Goal: Transaction & Acquisition: Purchase product/service

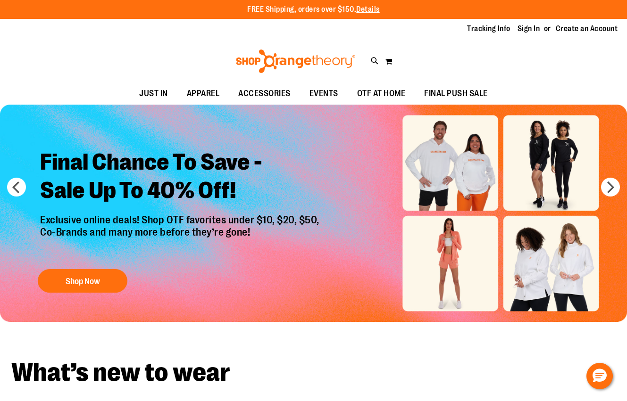
type input "**********"
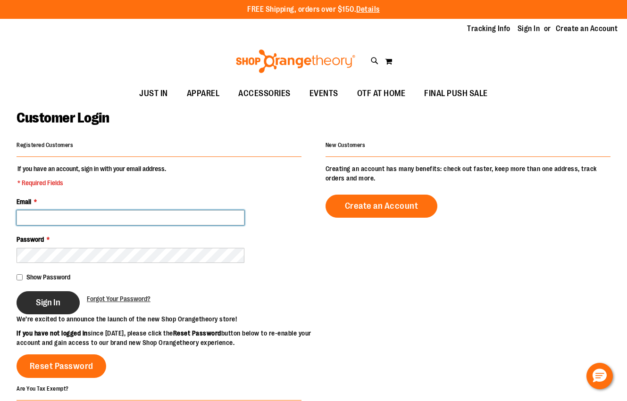
type input "**********"
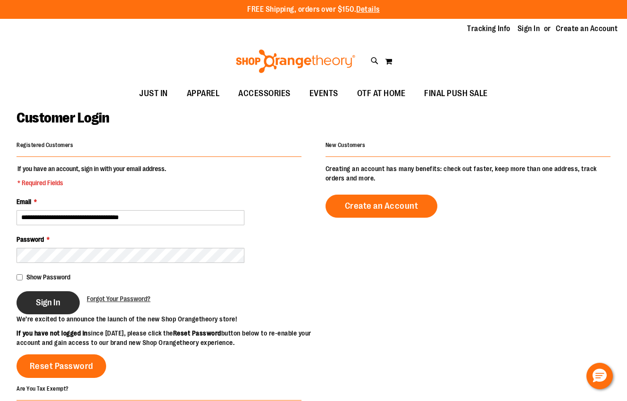
type input "**********"
click at [53, 306] on span "Sign In" at bounding box center [48, 303] width 25 height 10
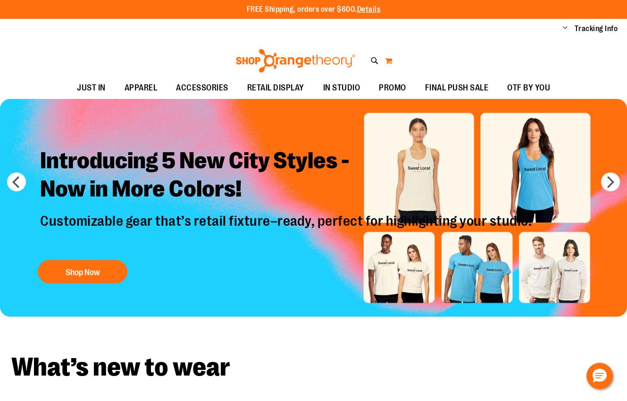
type input "**********"
click at [390, 65] on button "My Cart" at bounding box center [388, 60] width 8 height 15
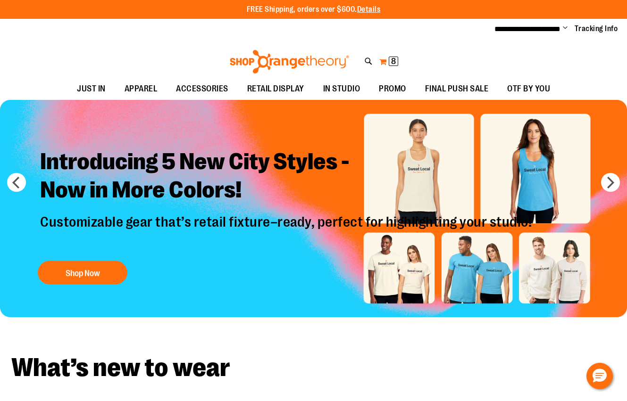
click at [384, 62] on button "My Cart 8 8 items" at bounding box center [389, 61] width 20 height 15
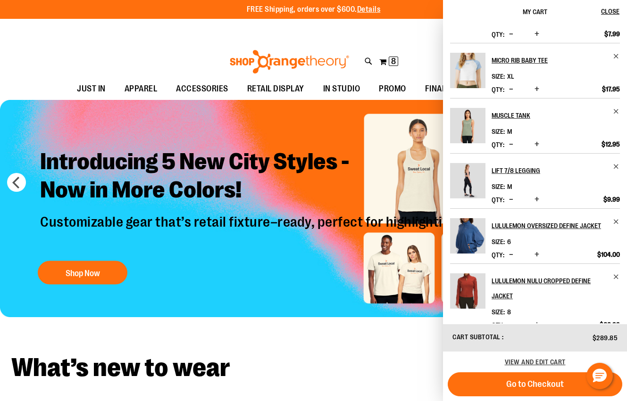
scroll to position [121, 0]
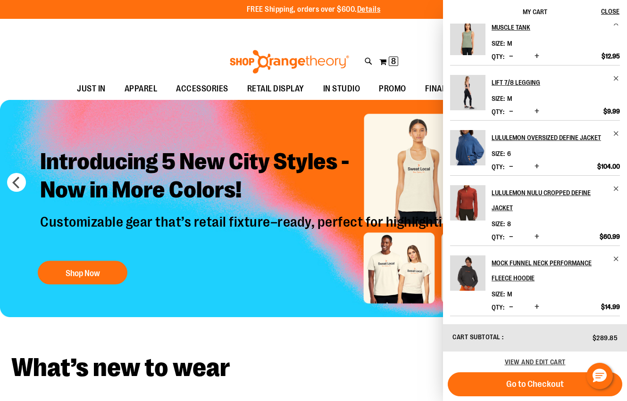
click at [511, 235] on span "Decrease product quantity" at bounding box center [511, 236] width 4 height 9
click at [620, 12] on button "Close" at bounding box center [613, 12] width 25 height 24
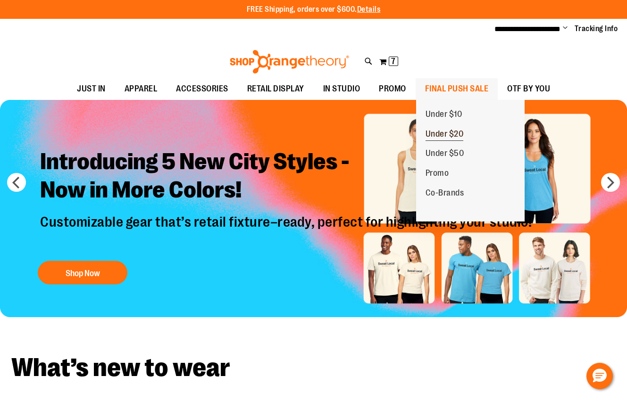
click at [449, 129] on span "Under $20" at bounding box center [444, 135] width 38 height 12
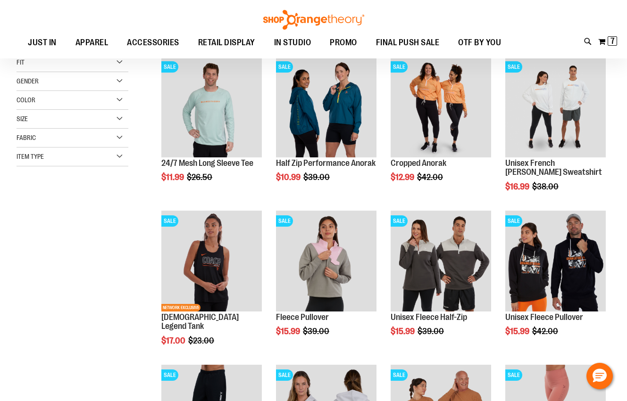
scroll to position [141, 0]
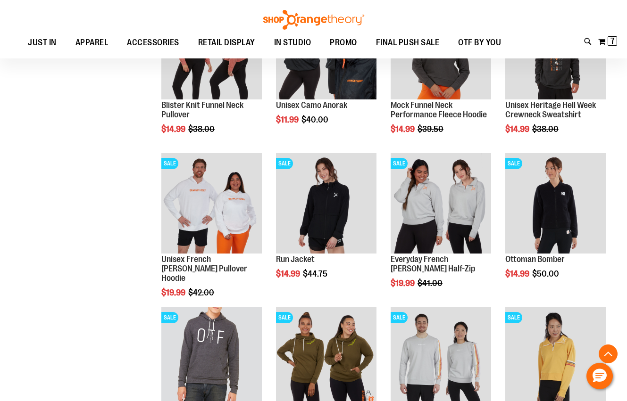
scroll to position [660, 0]
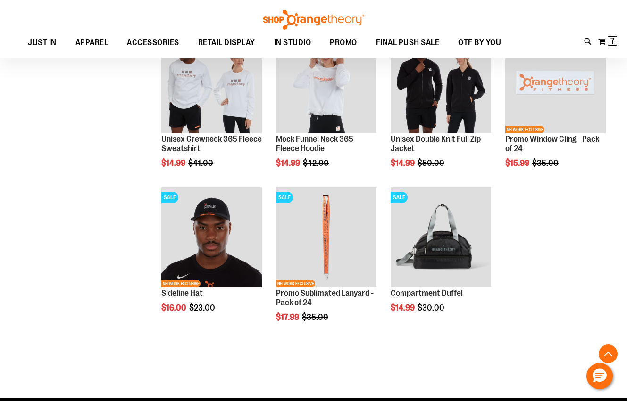
scroll to position [1084, 0]
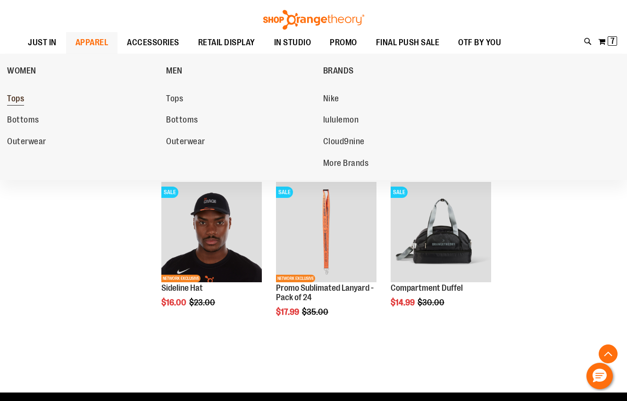
type input "**********"
click at [16, 96] on span "Tops" at bounding box center [15, 100] width 17 height 12
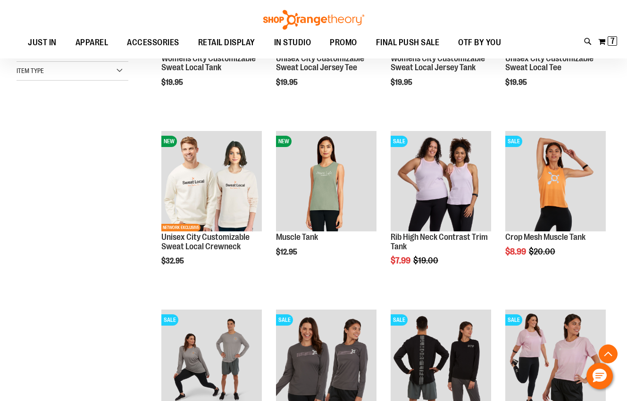
scroll to position [235, 0]
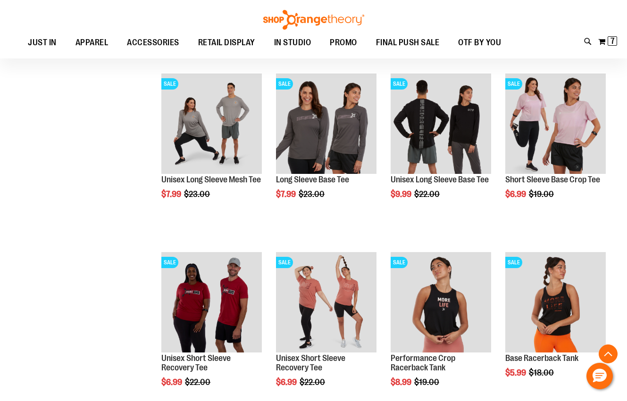
scroll to position [565, 0]
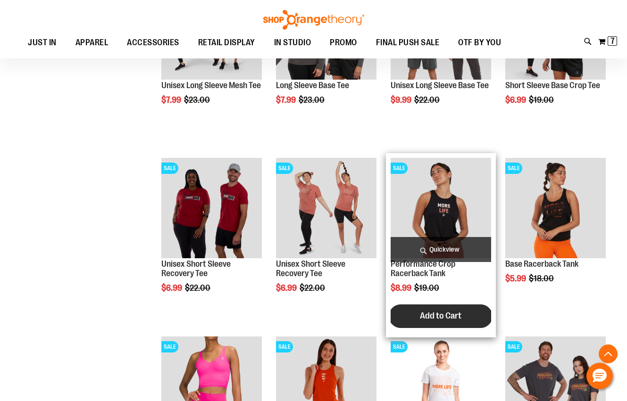
type input "**********"
click at [438, 309] on button "Add to Cart" at bounding box center [441, 317] width 104 height 24
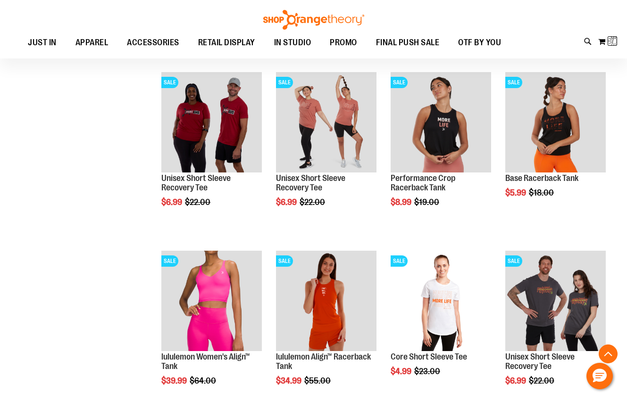
scroll to position [660, 0]
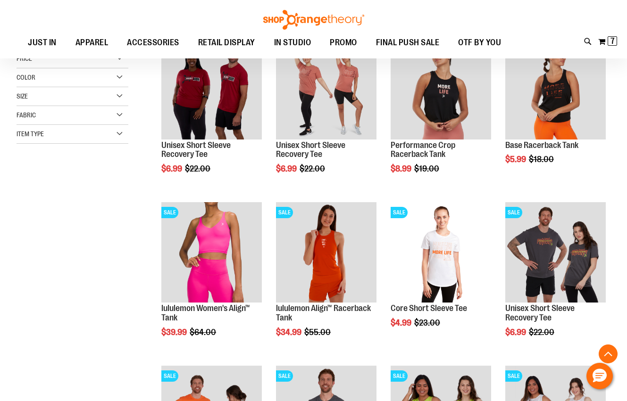
scroll to position [188, 0]
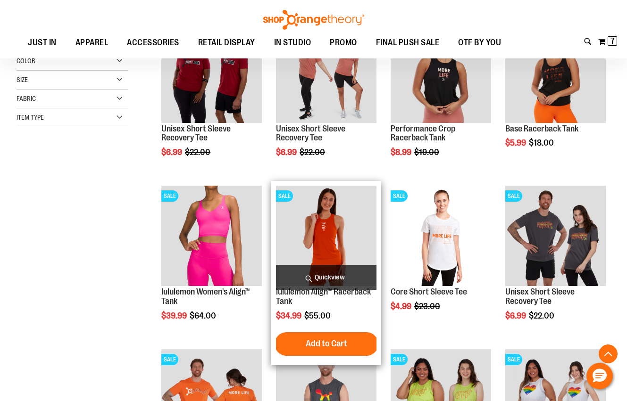
type input "**********"
click at [341, 226] on img "product" at bounding box center [326, 236] width 100 height 100
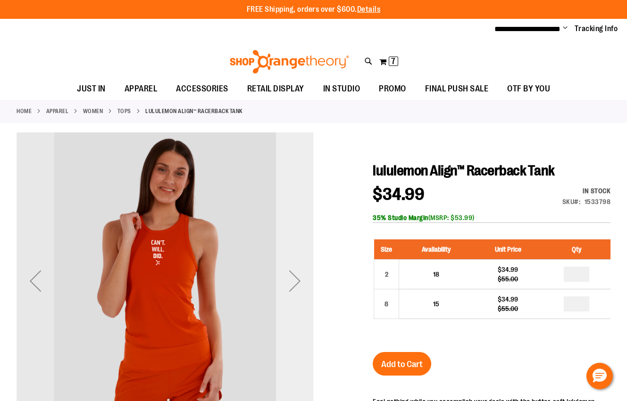
type input "**********"
click at [296, 291] on div "Next" at bounding box center [295, 281] width 38 height 38
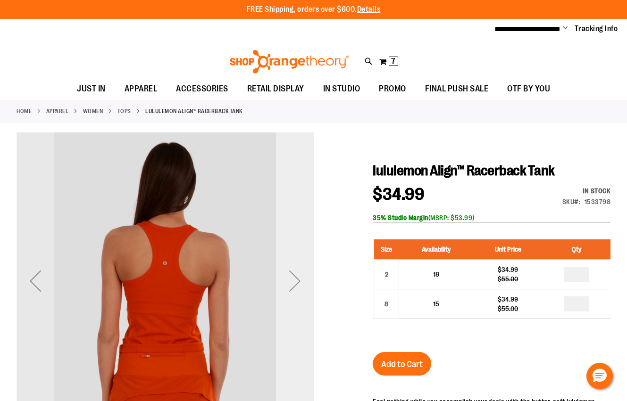
click at [296, 291] on div "Next" at bounding box center [295, 281] width 38 height 38
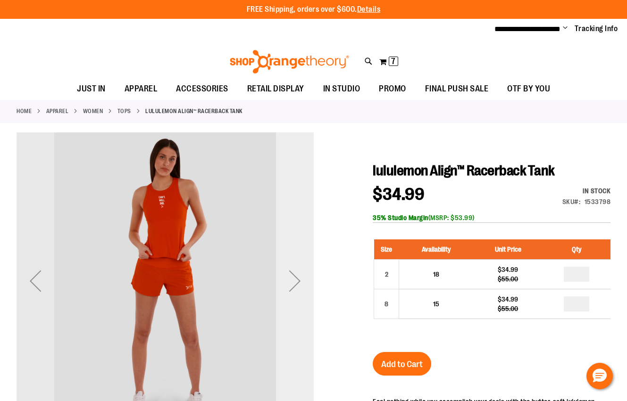
click at [296, 291] on div "Next" at bounding box center [295, 281] width 38 height 38
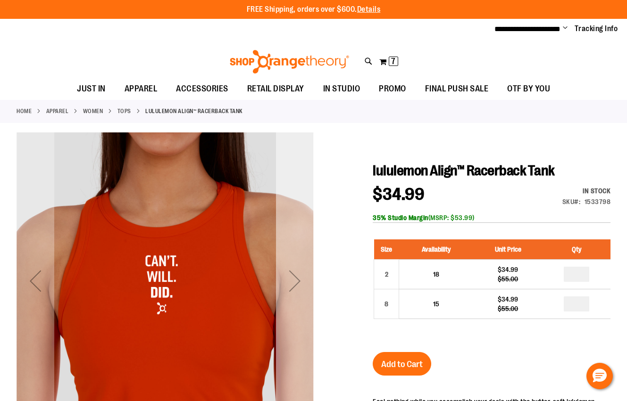
click at [296, 291] on div "Next" at bounding box center [295, 281] width 38 height 38
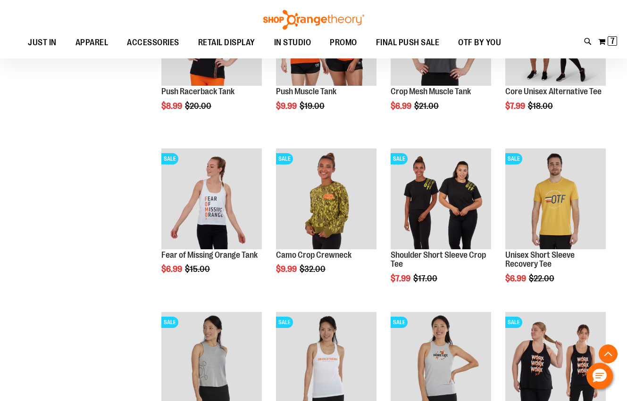
scroll to position [602, 0]
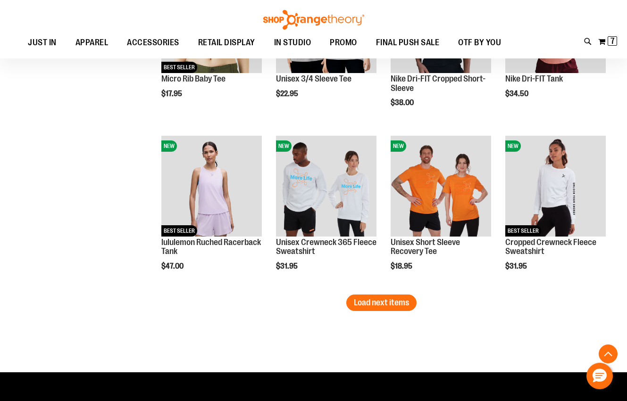
scroll to position [1263, 0]
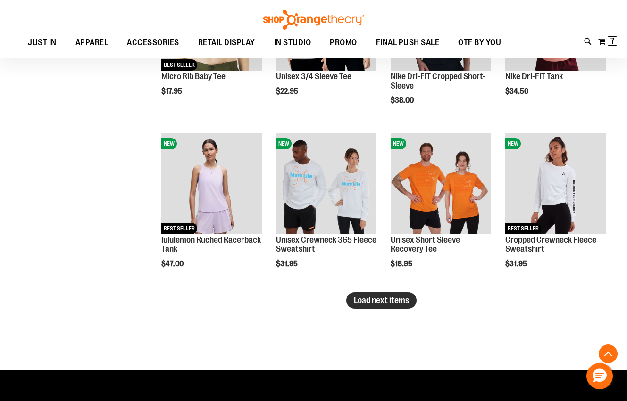
type input "**********"
click at [376, 307] on button "Load next items" at bounding box center [381, 300] width 70 height 17
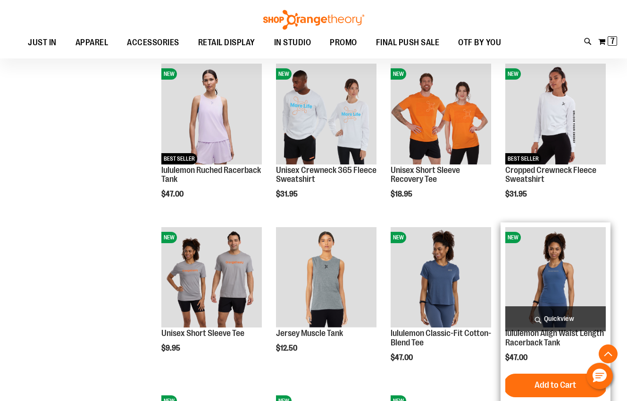
scroll to position [1357, 0]
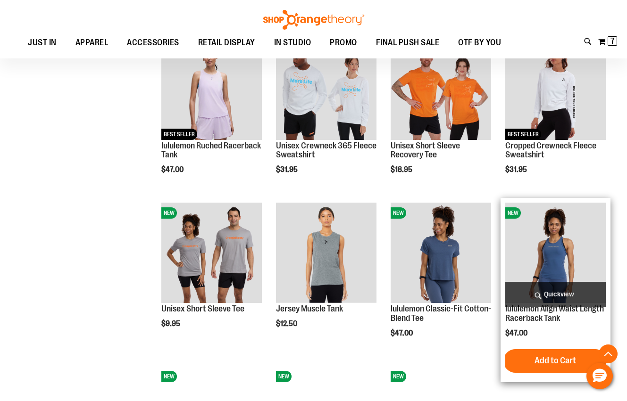
click at [552, 264] on img "product" at bounding box center [555, 253] width 100 height 100
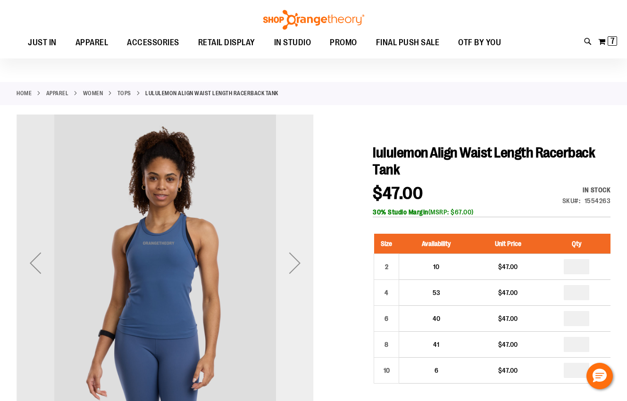
scroll to position [47, 0]
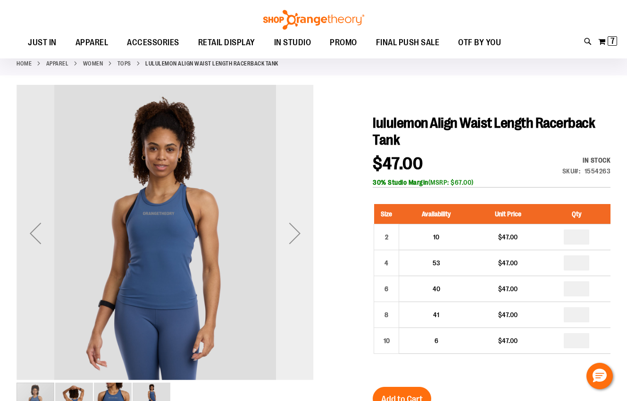
type input "**********"
click at [296, 238] on div "Next" at bounding box center [295, 234] width 38 height 38
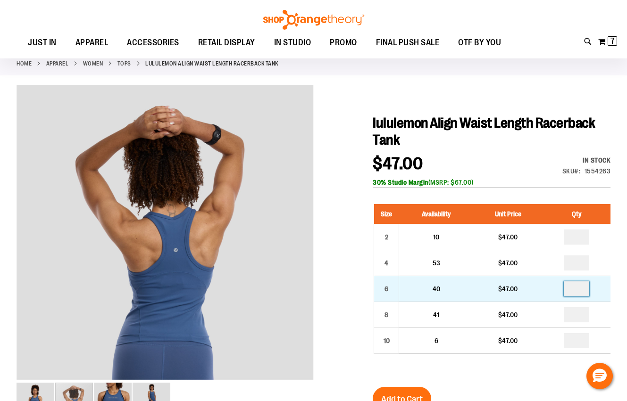
click at [579, 288] on input "number" at bounding box center [576, 289] width 25 height 15
type input "*"
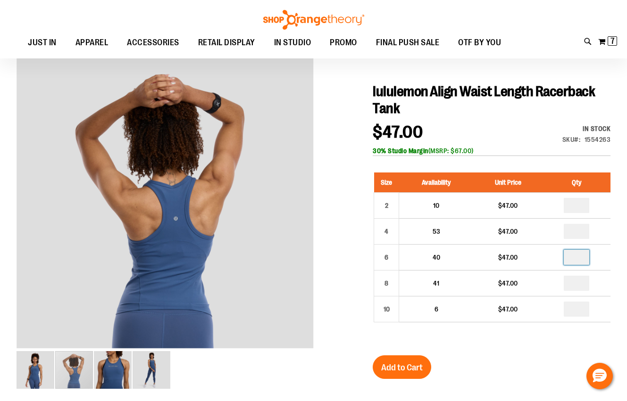
scroll to position [94, 0]
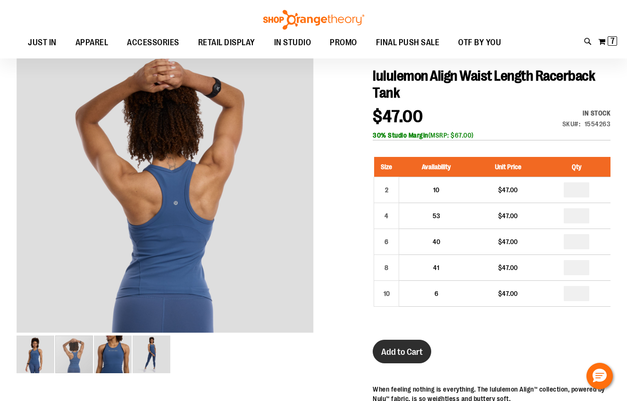
click at [411, 347] on span "Add to Cart" at bounding box center [402, 352] width 42 height 10
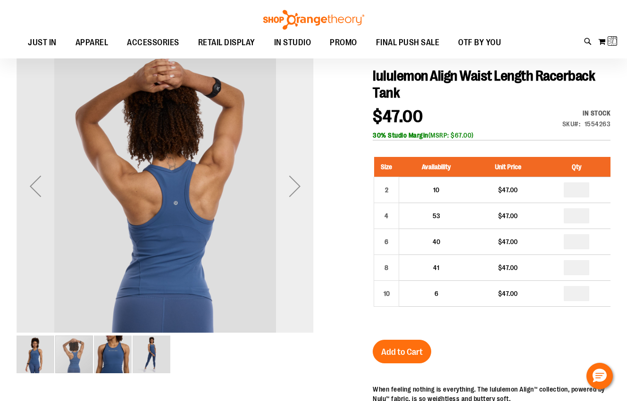
click at [297, 183] on div "Next" at bounding box center [295, 186] width 38 height 38
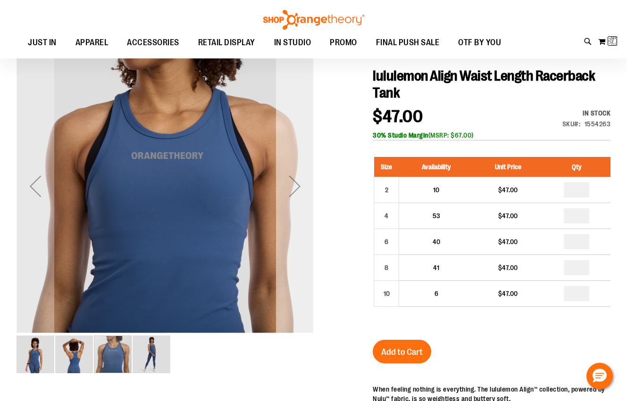
click at [297, 183] on div "Next" at bounding box center [295, 186] width 38 height 38
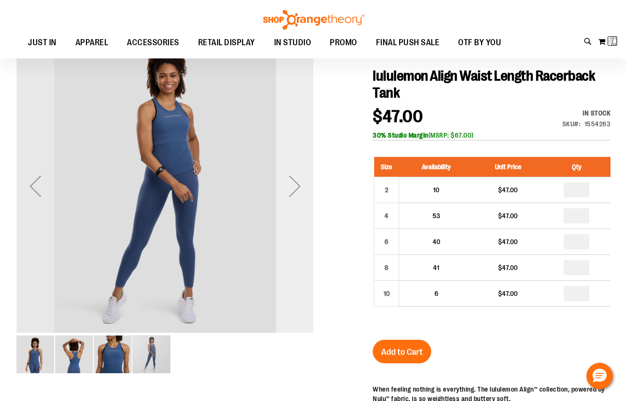
click at [297, 183] on div "Next" at bounding box center [295, 186] width 38 height 38
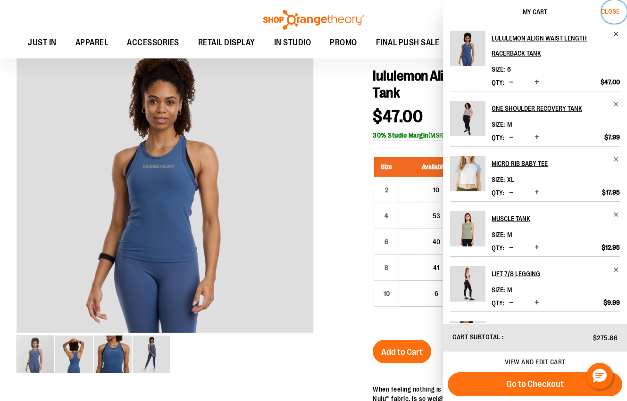
click at [615, 10] on span "Close" at bounding box center [610, 12] width 18 height 8
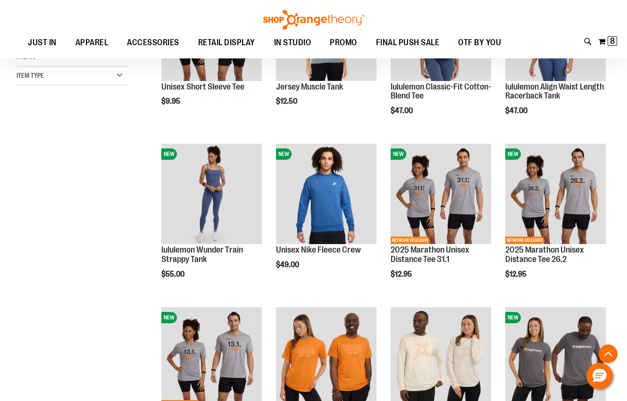
scroll to position [235, 0]
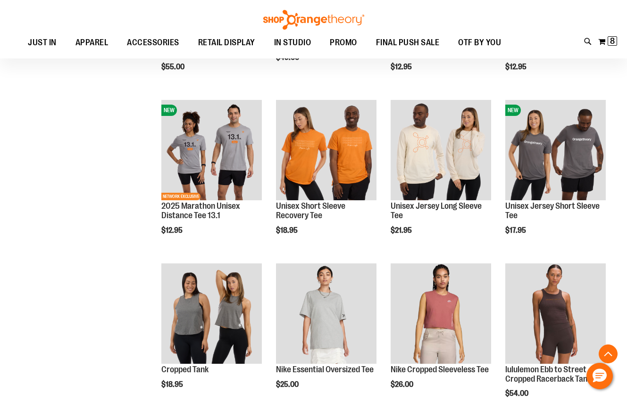
scroll to position [471, 0]
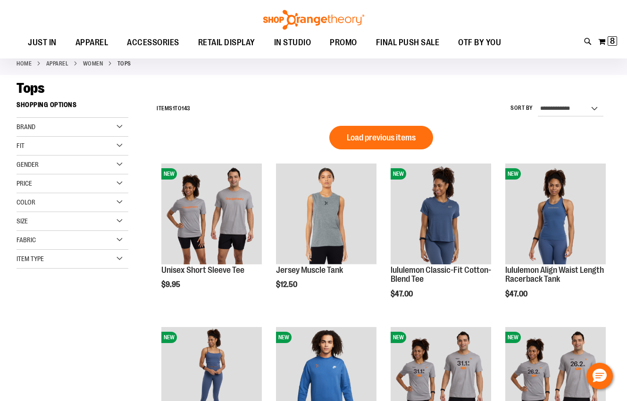
scroll to position [94, 0]
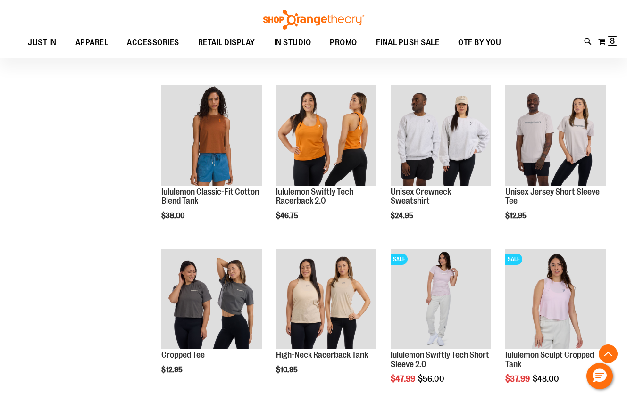
scroll to position [754, 0]
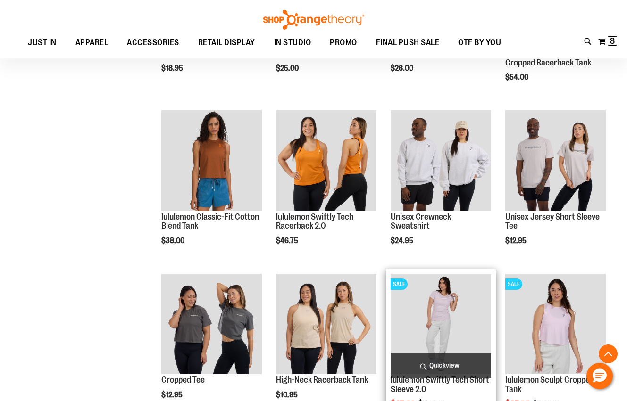
type input "**********"
click at [438, 308] on img "product" at bounding box center [441, 324] width 100 height 100
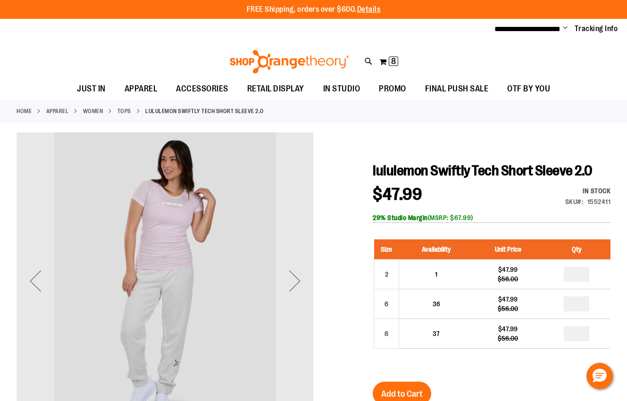
type input "**********"
click at [302, 283] on div "Next" at bounding box center [295, 281] width 38 height 38
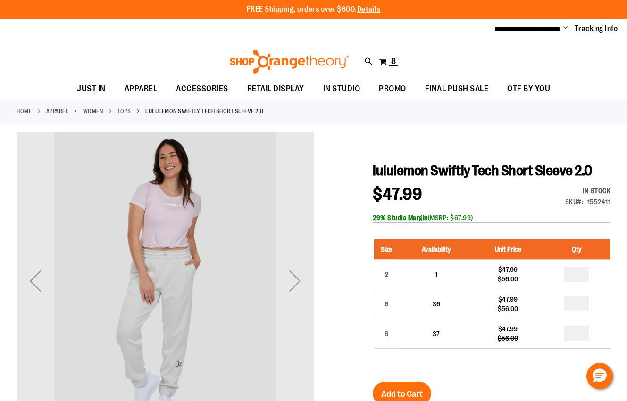
click at [302, 283] on div "Next" at bounding box center [295, 281] width 38 height 38
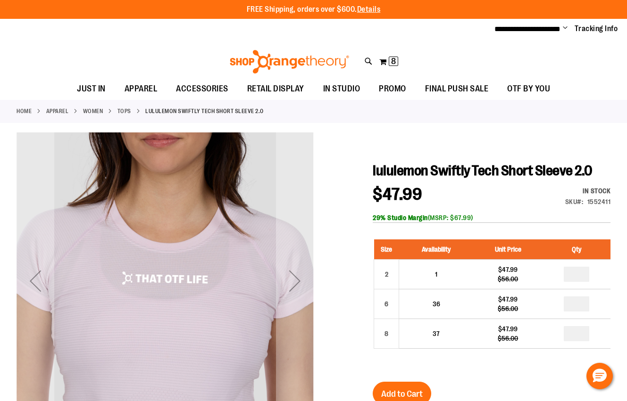
click at [302, 283] on div "Next" at bounding box center [295, 281] width 38 height 38
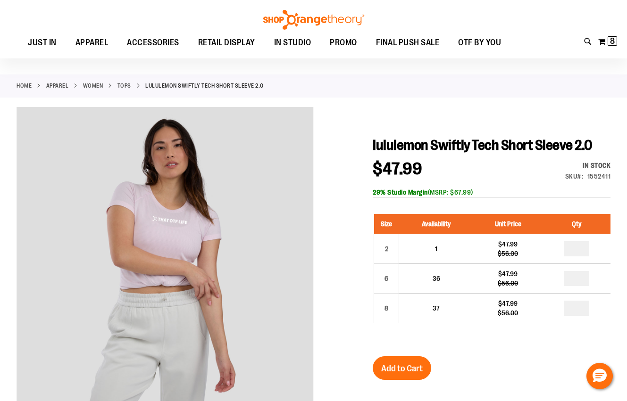
scroll to position [47, 0]
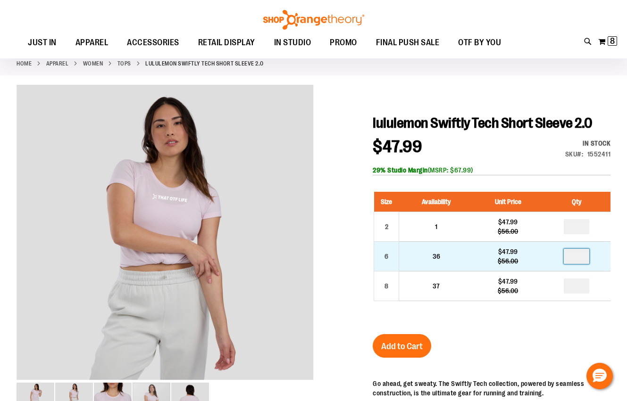
click at [582, 257] on input "number" at bounding box center [576, 256] width 25 height 15
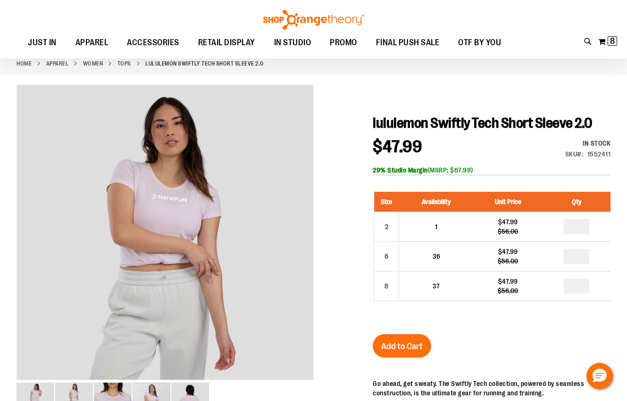
type input "*"
drag, startPoint x: 368, startPoint y: 212, endPoint x: 349, endPoint y: 193, distance: 27.0
click at [367, 211] on div at bounding box center [314, 350] width 594 height 530
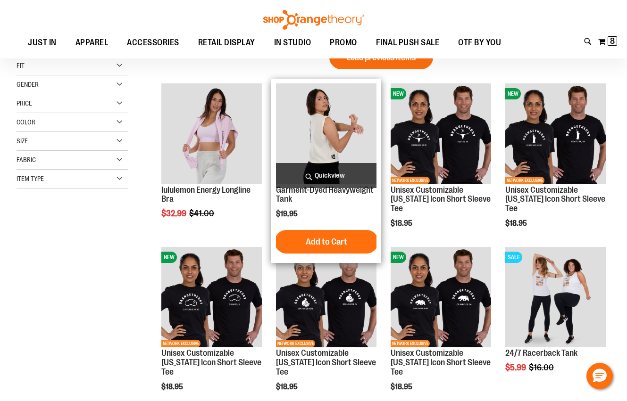
scroll to position [78, 0]
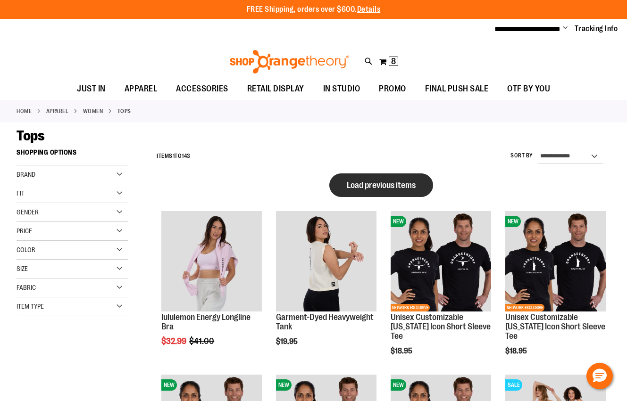
type input "**********"
click at [358, 181] on span "Load previous items" at bounding box center [381, 185] width 69 height 9
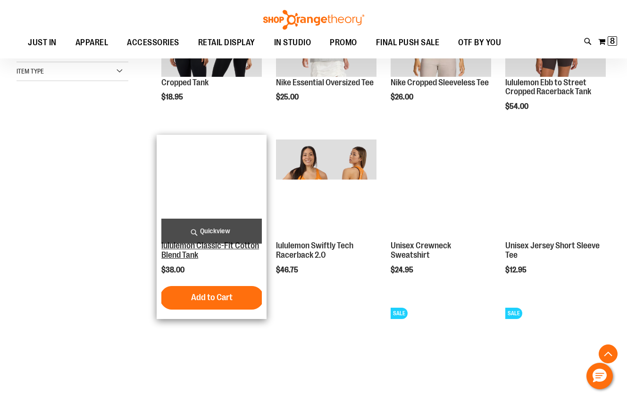
scroll to position [235, 0]
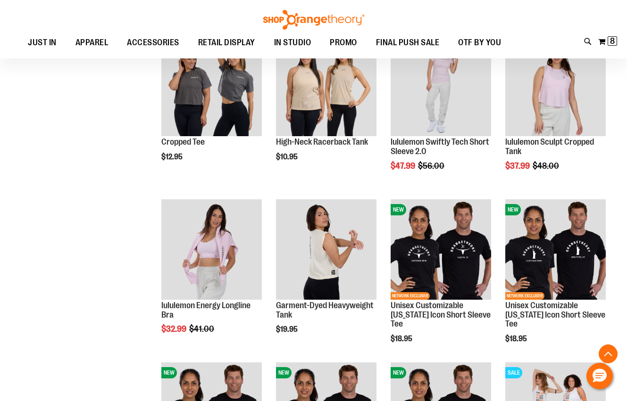
scroll to position [518, 0]
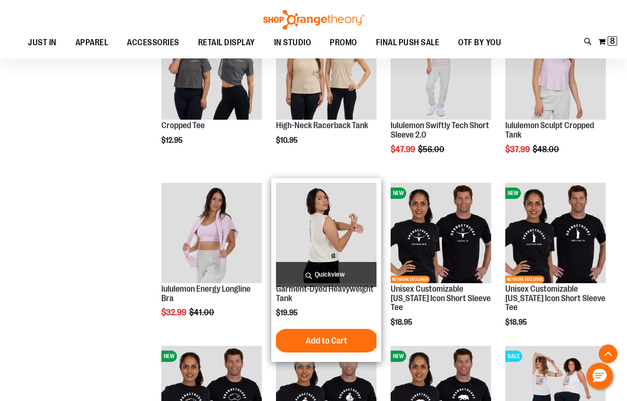
click at [335, 225] on img "product" at bounding box center [326, 233] width 100 height 100
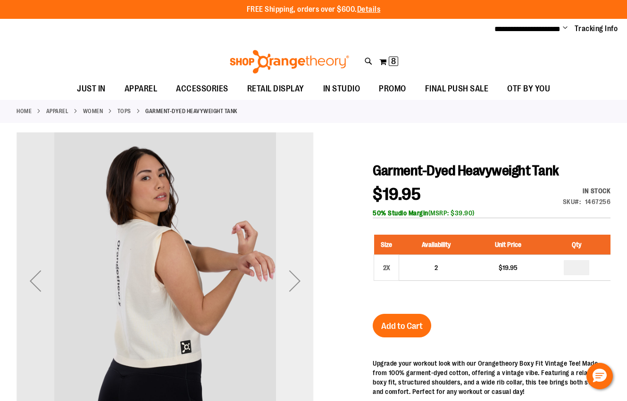
type input "**********"
click at [288, 286] on div "Next" at bounding box center [295, 281] width 38 height 38
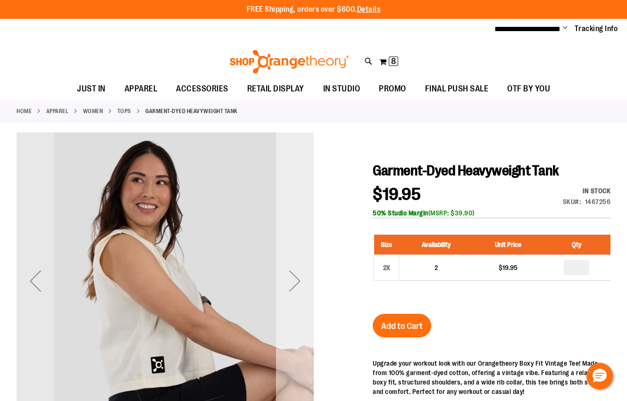
click at [288, 286] on div "Next" at bounding box center [295, 281] width 38 height 38
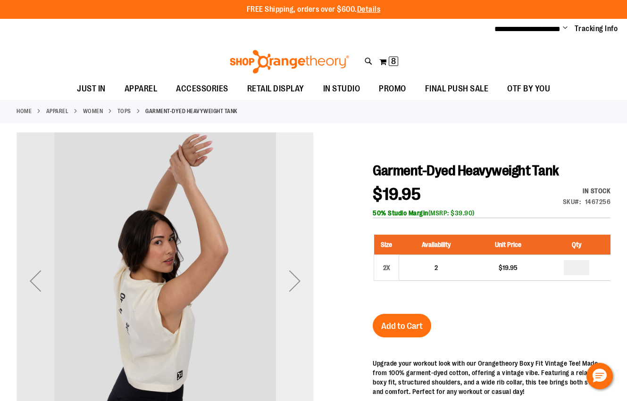
click at [288, 286] on div "Next" at bounding box center [295, 281] width 38 height 38
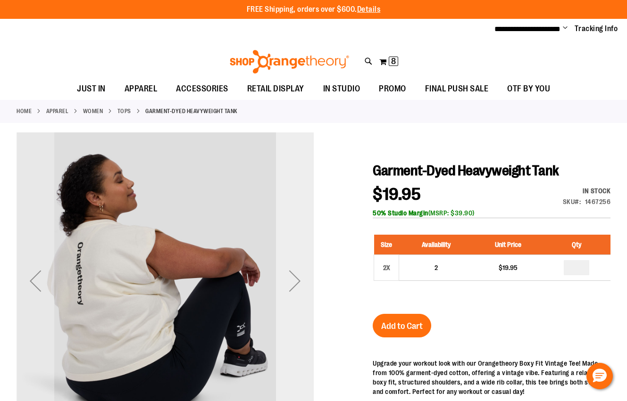
click at [288, 286] on div "Next" at bounding box center [295, 281] width 38 height 38
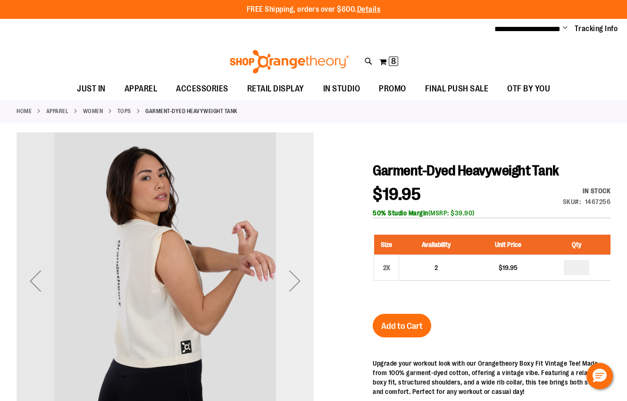
click at [288, 286] on div "Next" at bounding box center [295, 281] width 38 height 38
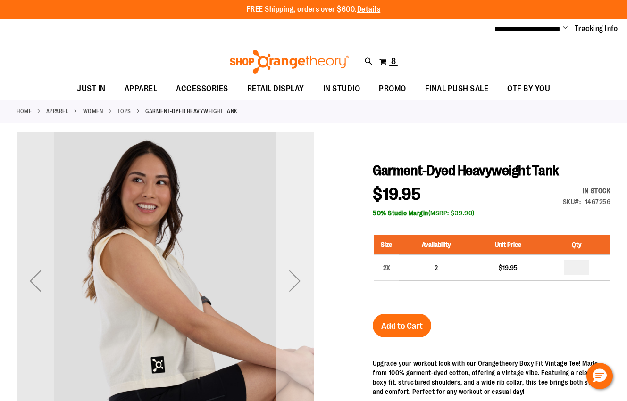
click at [288, 286] on div "Next" at bounding box center [295, 281] width 38 height 38
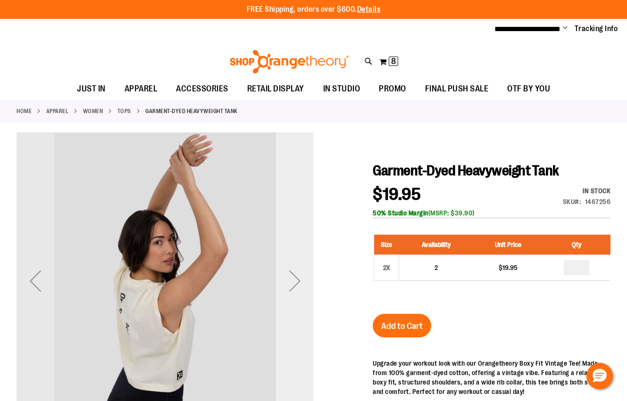
click at [288, 286] on div "Next" at bounding box center [295, 281] width 38 height 38
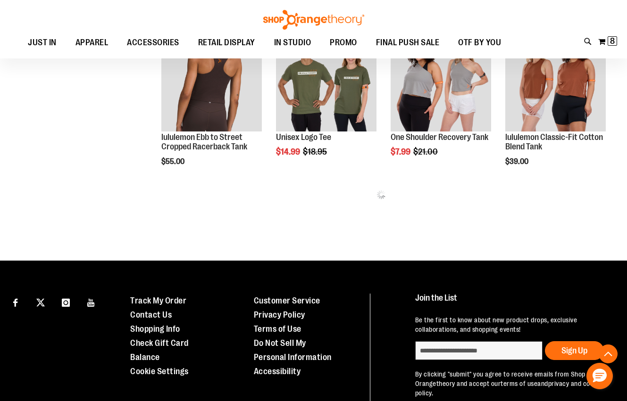
scroll to position [483, 0]
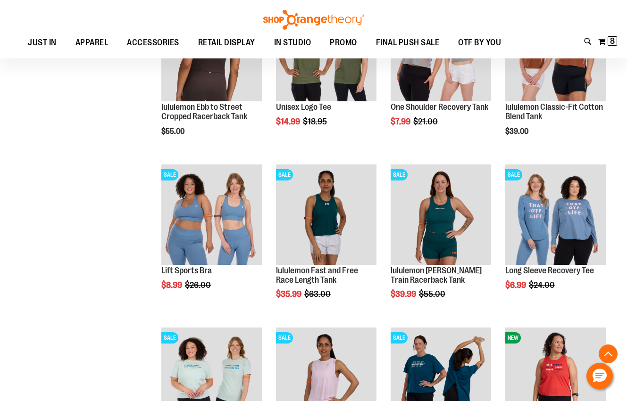
scroll to position [530, 0]
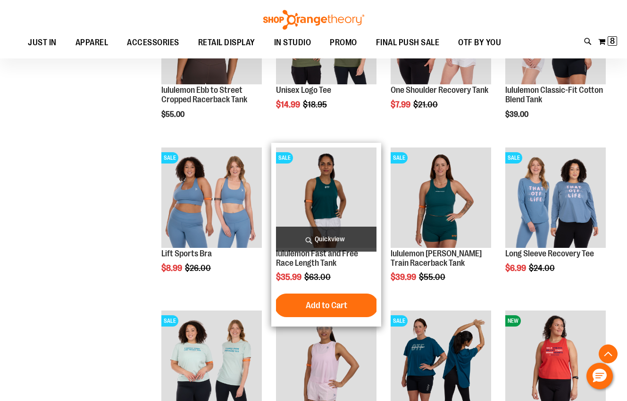
type input "**********"
click at [337, 212] on img "product" at bounding box center [326, 198] width 100 height 100
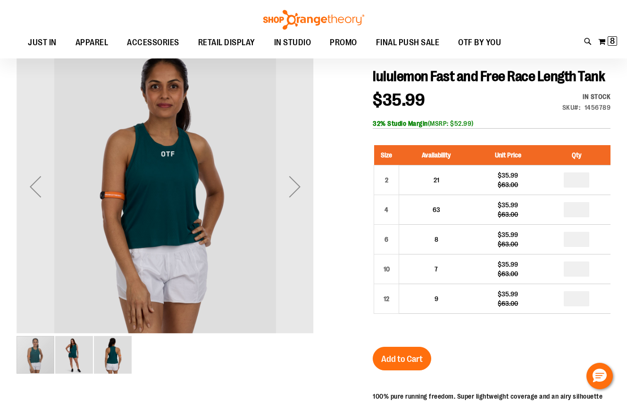
scroll to position [94, 0]
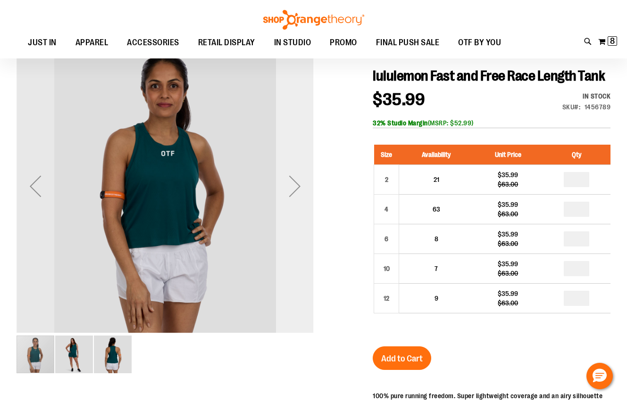
type input "**********"
click at [288, 197] on div "Next" at bounding box center [295, 186] width 38 height 38
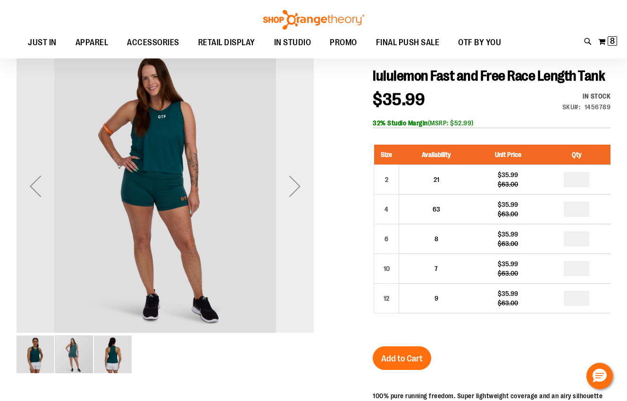
click at [288, 197] on div "Next" at bounding box center [295, 186] width 38 height 38
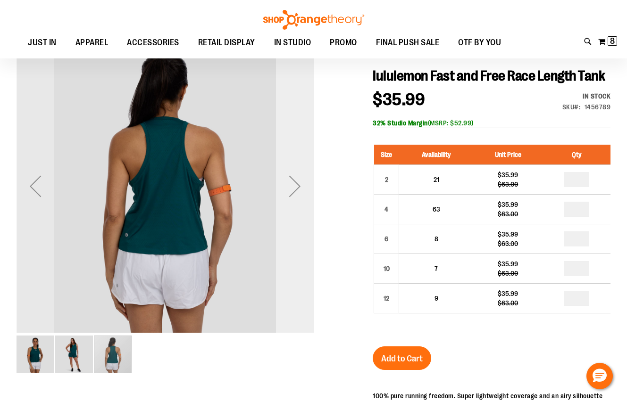
click at [288, 197] on div "Next" at bounding box center [295, 186] width 38 height 38
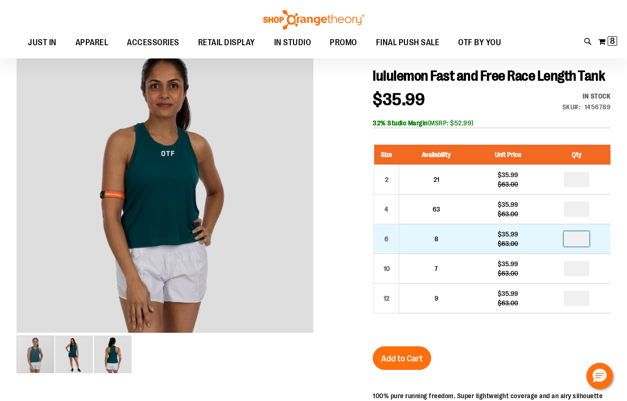
click at [582, 243] on input "number" at bounding box center [576, 239] width 25 height 15
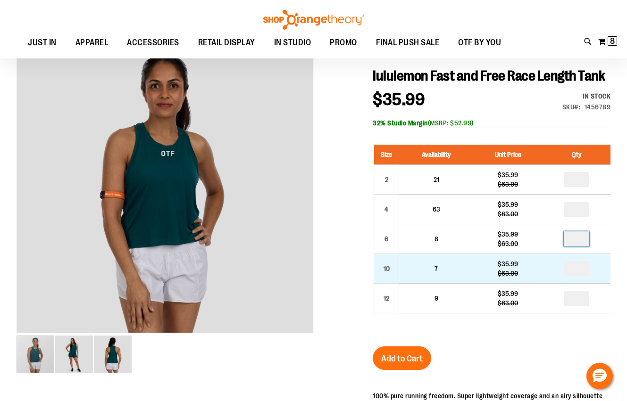
type input "*"
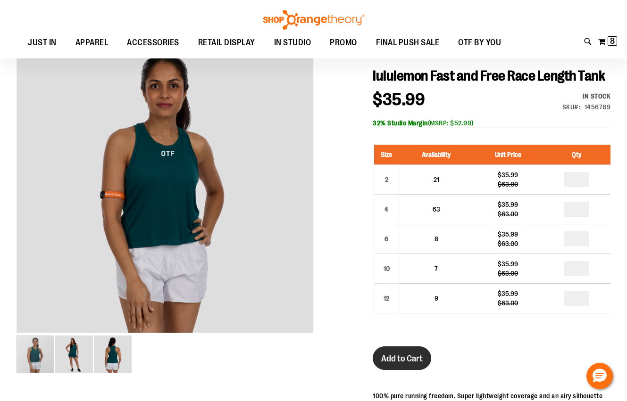
click at [384, 359] on span "Add to Cart" at bounding box center [402, 359] width 42 height 10
click at [605, 38] on button "My Cart 8 8 items" at bounding box center [608, 41] width 20 height 15
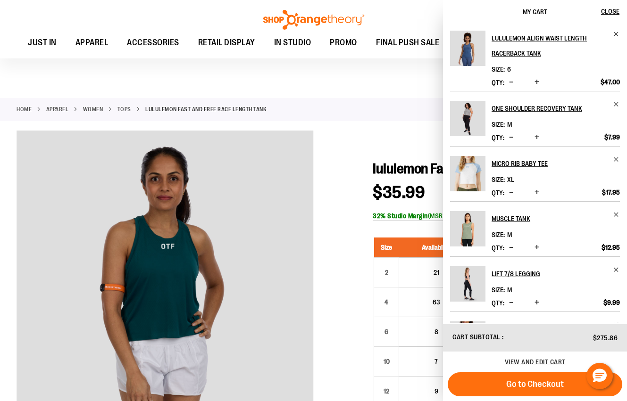
scroll to position [0, 0]
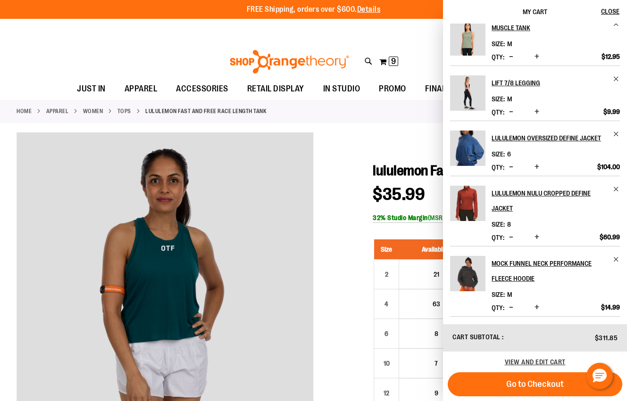
scroll to position [262, 0]
click at [605, 13] on span "Close" at bounding box center [610, 12] width 18 height 8
